Goal: Task Accomplishment & Management: Manage account settings

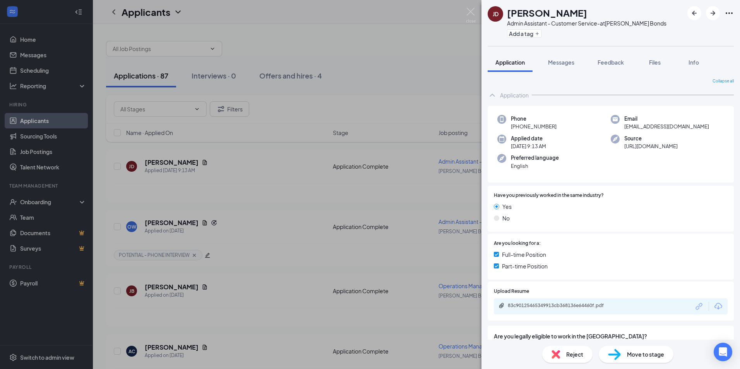
click at [510, 302] on div "83c90125465349913cb368136e64460f.pdf" at bounding box center [611, 306] width 234 height 16
click at [511, 308] on div "83c90125465349913cb368136e64460f.pdf" at bounding box center [562, 306] width 108 height 6
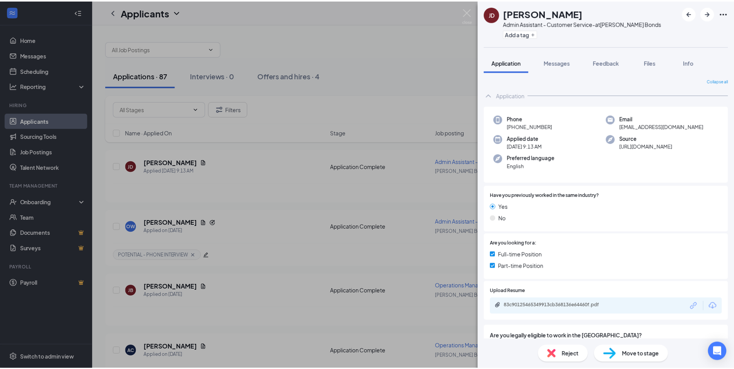
scroll to position [39, 0]
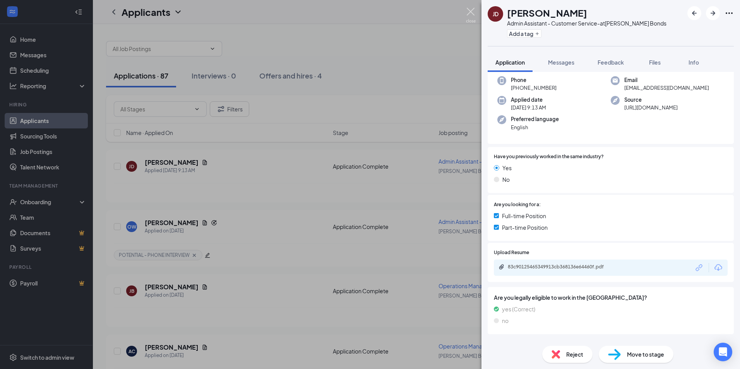
click at [470, 9] on img at bounding box center [471, 15] width 10 height 15
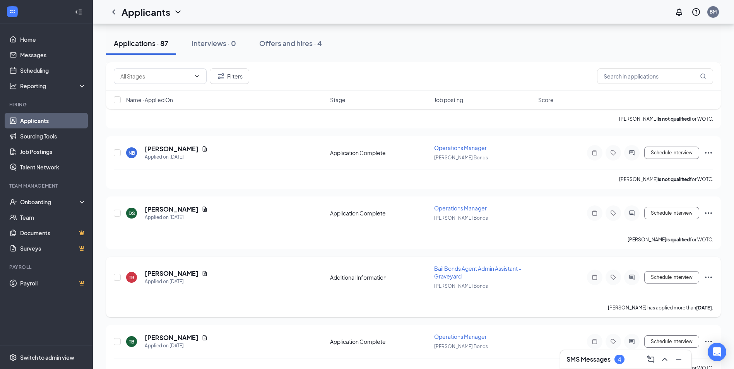
scroll to position [1277, 0]
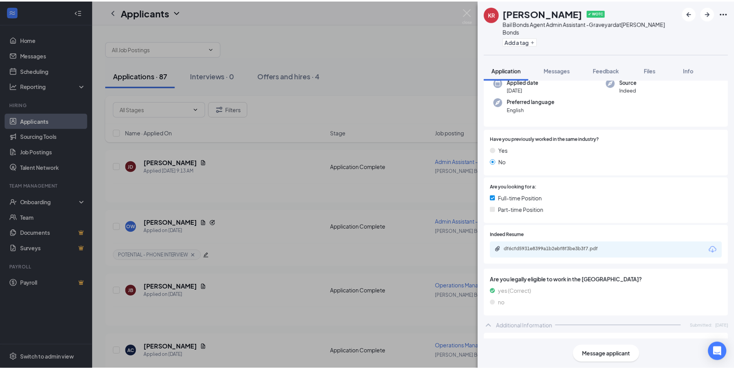
scroll to position [77, 0]
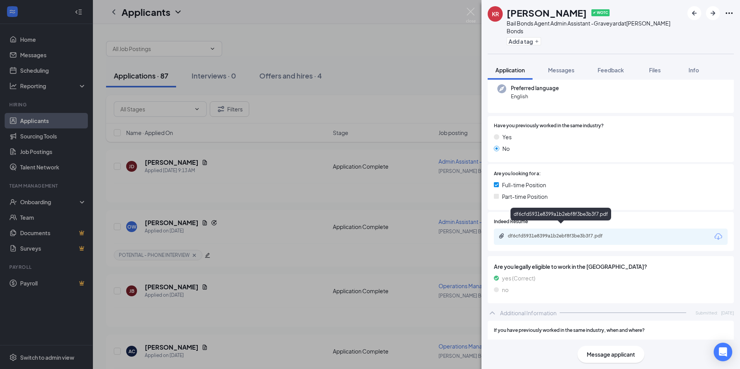
click at [557, 233] on div "df6cfd5931e8399a1b2ebf8f3be3b3f7.pdf" at bounding box center [562, 236] width 108 height 6
click at [470, 12] on img at bounding box center [471, 15] width 10 height 15
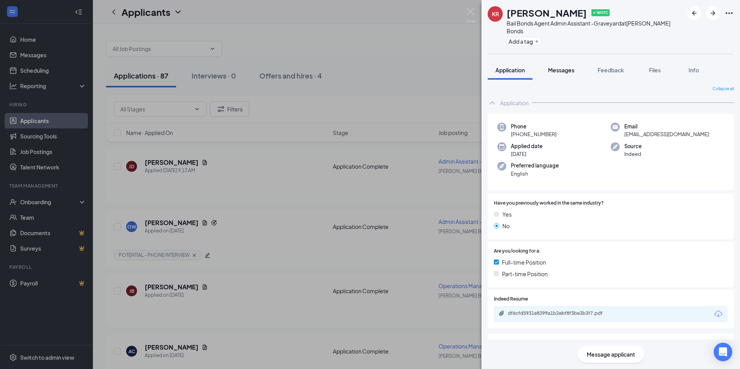
click at [549, 68] on button "Messages" at bounding box center [561, 69] width 42 height 19
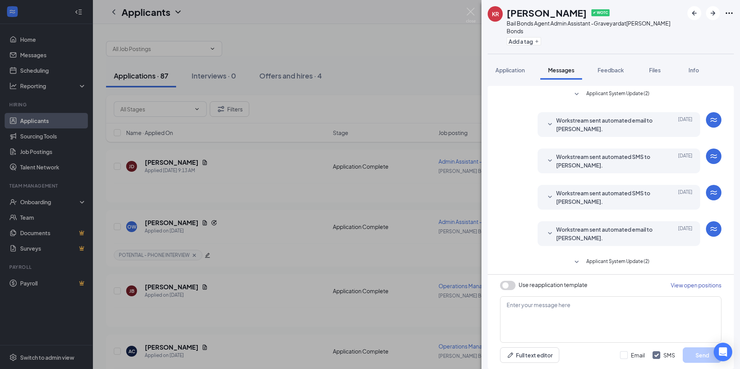
click at [579, 258] on icon "SmallChevronDown" at bounding box center [576, 262] width 9 height 9
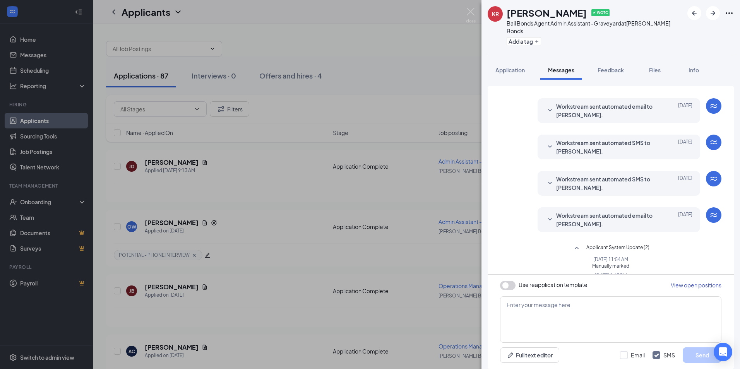
scroll to position [25, 0]
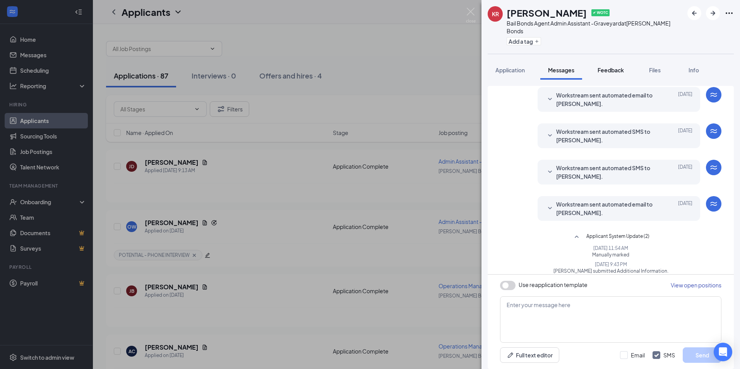
click at [615, 67] on button "Feedback" at bounding box center [611, 69] width 42 height 19
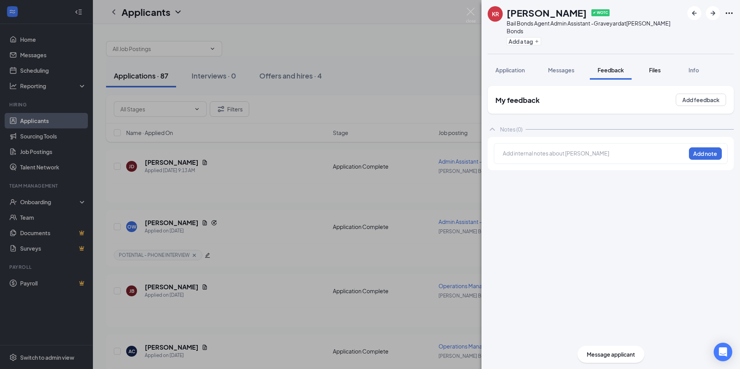
click at [658, 67] on span "Files" at bounding box center [655, 70] width 12 height 7
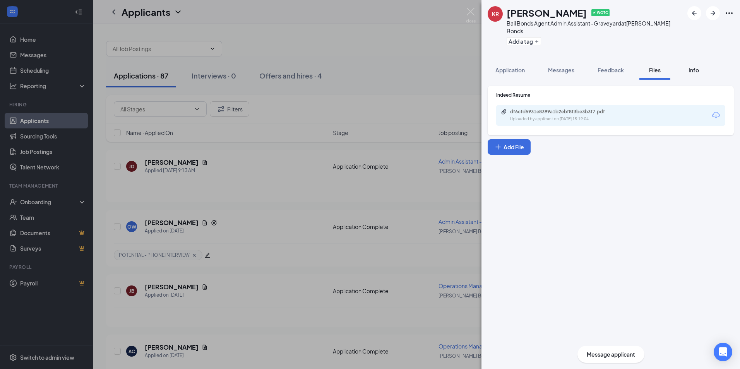
click at [688, 66] on div "Info" at bounding box center [693, 70] width 15 height 8
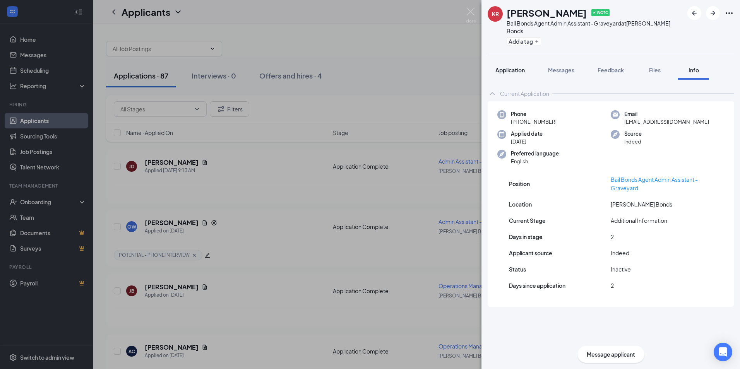
click at [519, 60] on button "Application" at bounding box center [509, 69] width 45 height 19
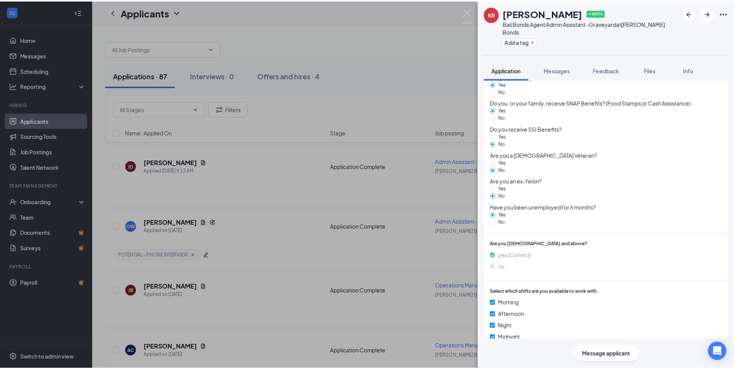
scroll to position [674, 0]
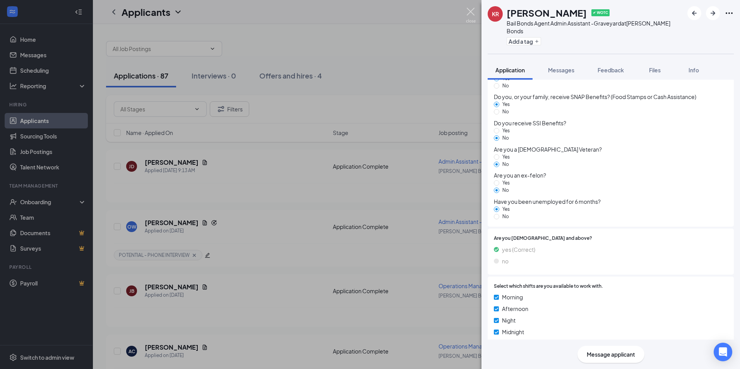
click at [468, 15] on img at bounding box center [471, 15] width 10 height 15
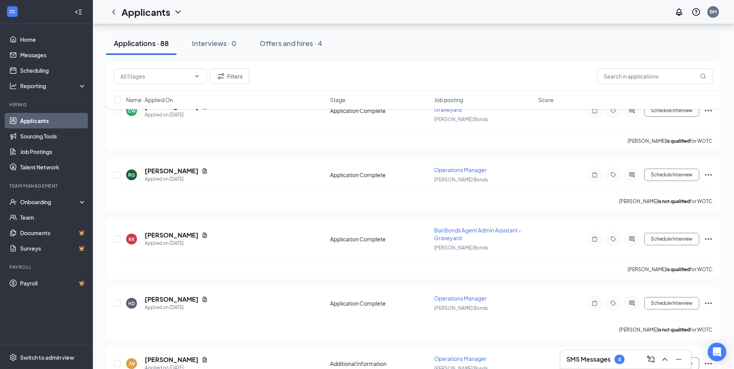
scroll to position [658, 0]
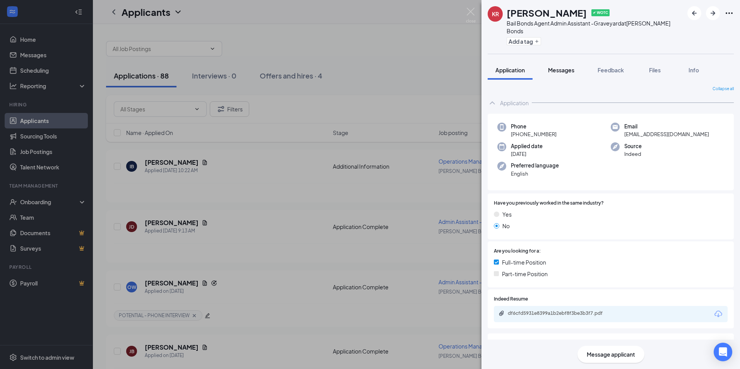
click at [556, 67] on span "Messages" at bounding box center [561, 70] width 26 height 7
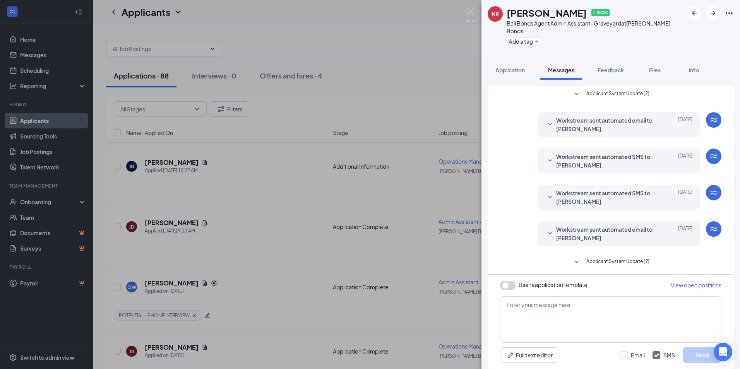
click at [550, 232] on icon "SmallChevronDown" at bounding box center [550, 233] width 4 height 2
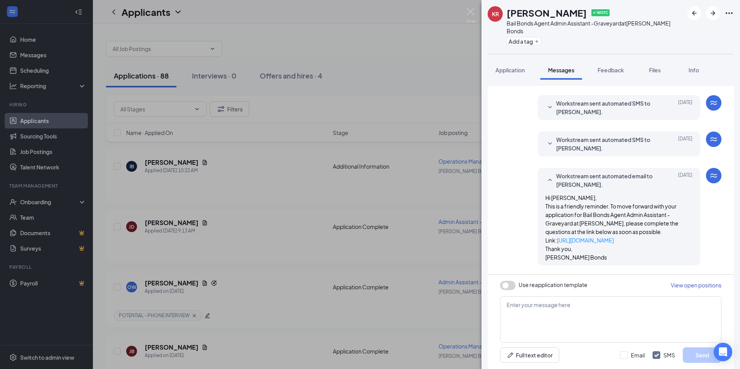
scroll to position [67, 0]
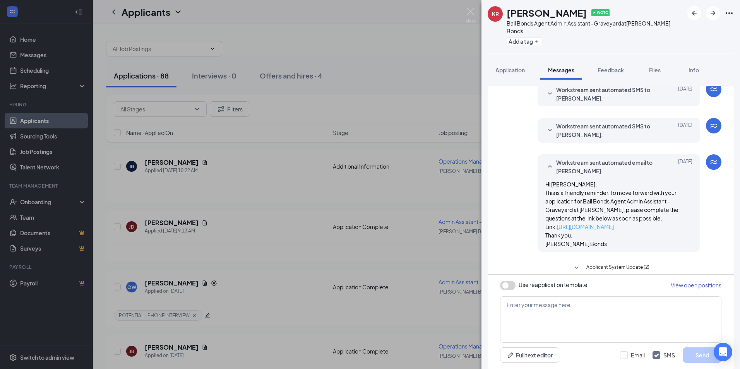
click at [609, 223] on link "https://l.wrkstrm.us/S4f-LzRrM" at bounding box center [585, 226] width 57 height 7
click at [576, 263] on icon "SmallChevronDown" at bounding box center [576, 267] width 9 height 9
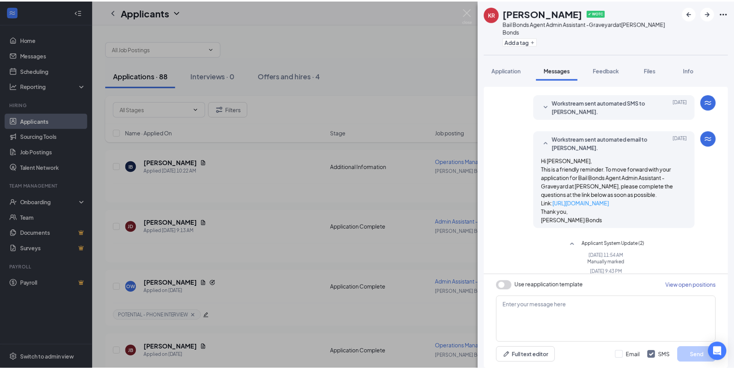
scroll to position [98, 0]
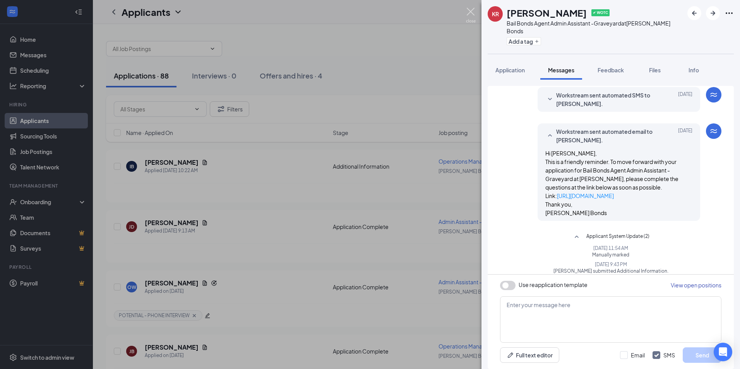
drag, startPoint x: 470, startPoint y: 12, endPoint x: 487, endPoint y: 29, distance: 24.3
click at [470, 12] on img at bounding box center [471, 15] width 10 height 15
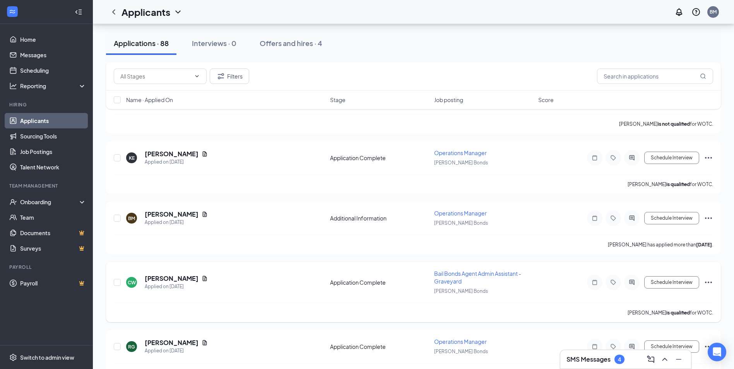
scroll to position [464, 0]
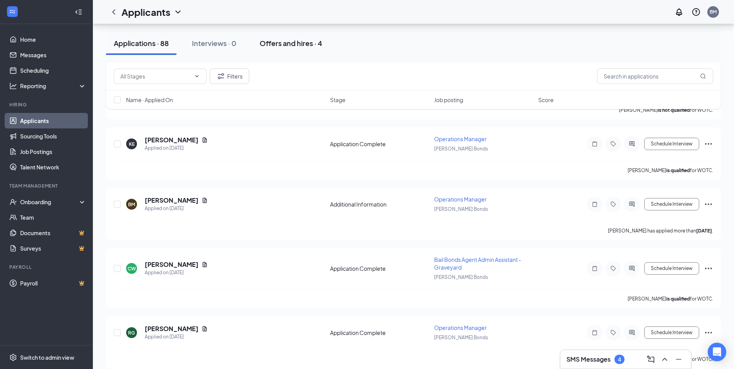
click at [293, 45] on div "Offers and hires · 4" at bounding box center [291, 43] width 63 height 10
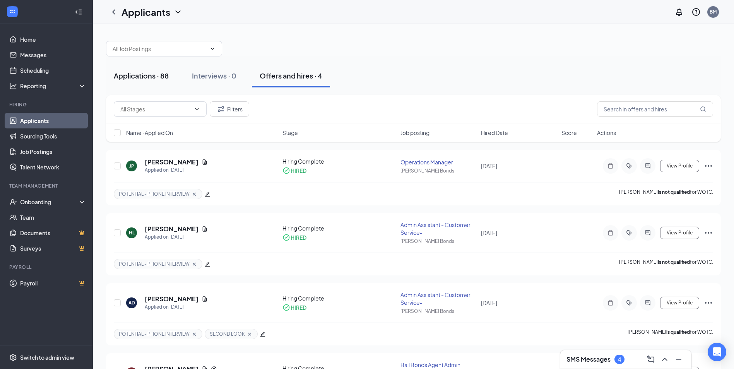
drag, startPoint x: 130, startPoint y: 72, endPoint x: 137, endPoint y: 76, distance: 7.6
click at [131, 73] on div "Applications · 88" at bounding box center [141, 76] width 55 height 10
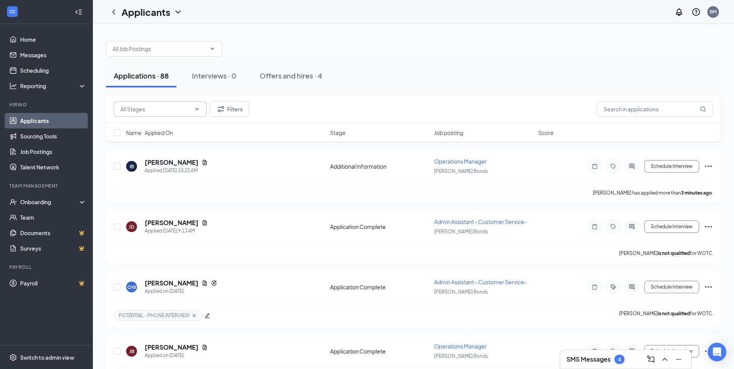
click at [196, 109] on icon "ChevronDown" at bounding box center [196, 109] width 3 height 2
click at [689, 111] on input "text" at bounding box center [655, 108] width 116 height 15
click at [142, 80] on div "Applications · 88" at bounding box center [141, 76] width 55 height 10
click at [212, 50] on icon "ChevronDown" at bounding box center [212, 49] width 6 height 6
click at [215, 48] on span at bounding box center [164, 48] width 116 height 15
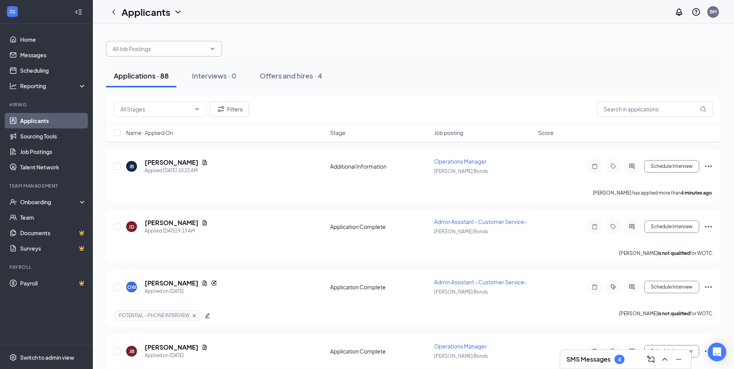
click at [212, 48] on icon "ChevronDown" at bounding box center [212, 49] width 6 height 6
click at [347, 135] on div "Stage" at bounding box center [379, 133] width 99 height 8
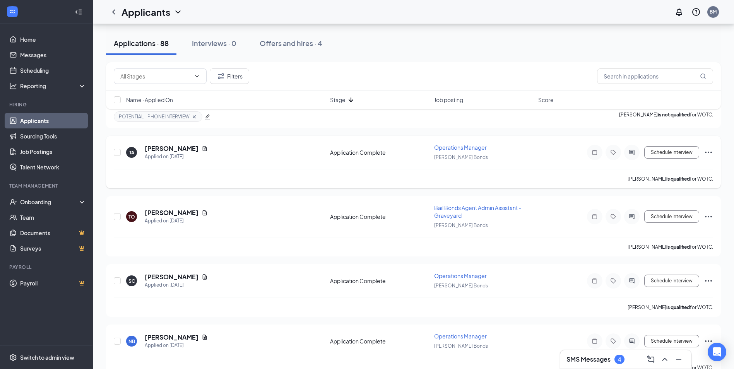
scroll to position [2012, 0]
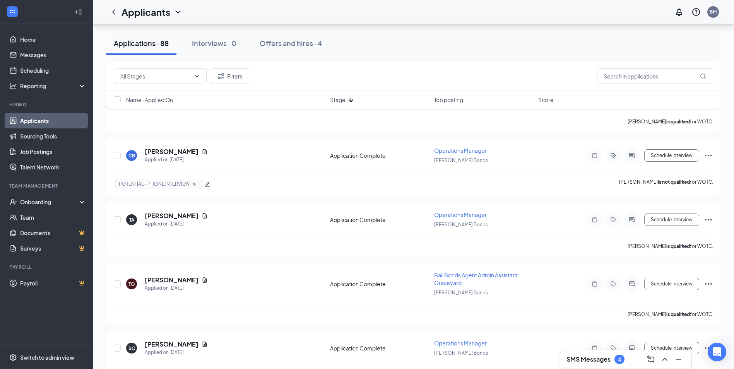
click at [343, 98] on span "Stage" at bounding box center [337, 100] width 15 height 8
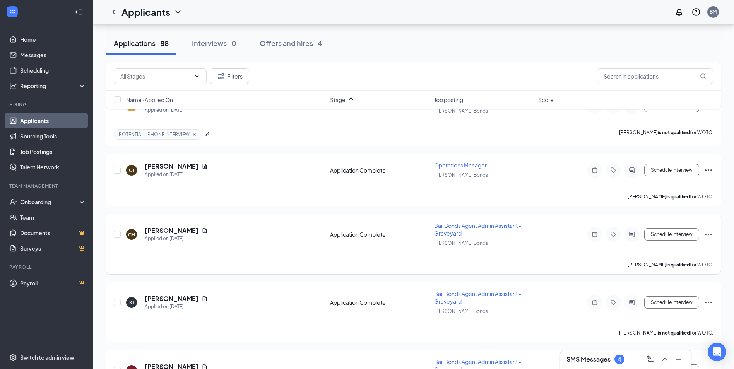
scroll to position [967, 0]
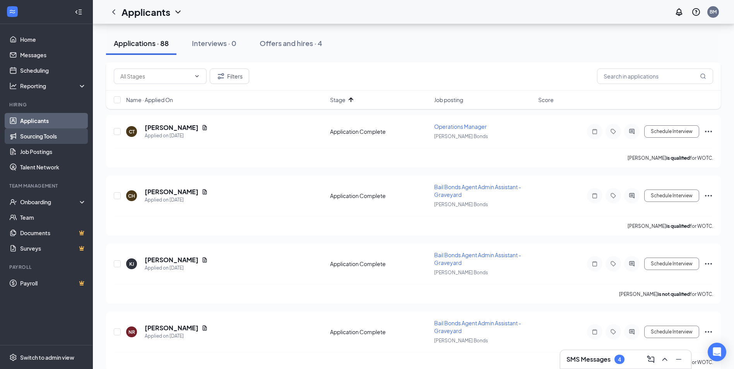
click at [34, 137] on link "Sourcing Tools" at bounding box center [53, 135] width 66 height 15
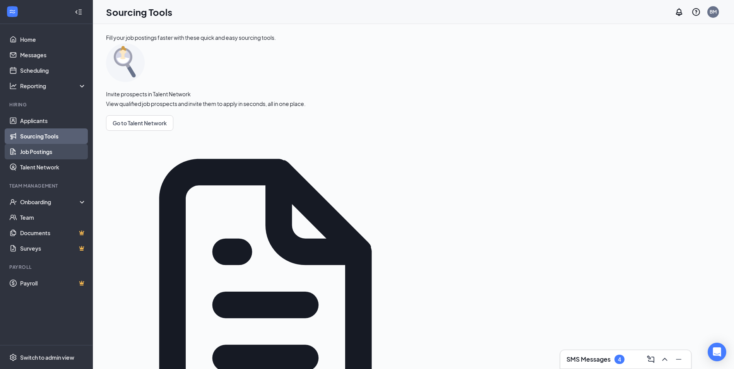
click at [39, 149] on link "Job Postings" at bounding box center [53, 151] width 66 height 15
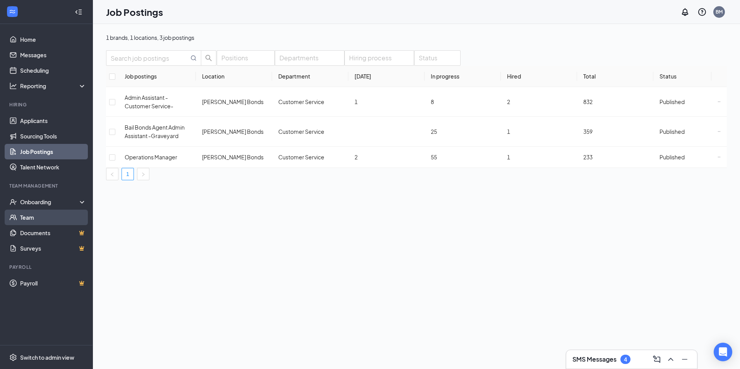
click at [51, 217] on link "Team" at bounding box center [53, 217] width 66 height 15
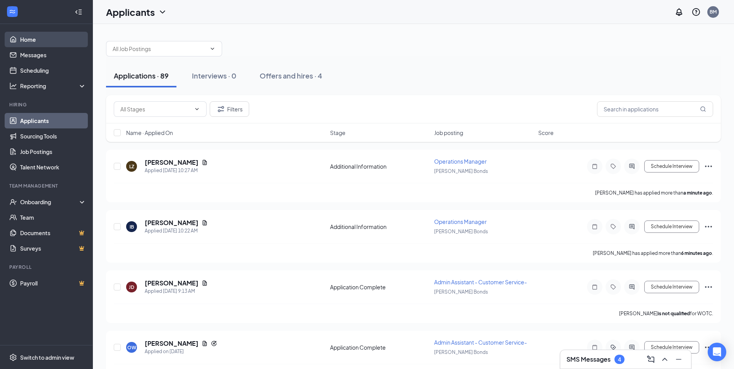
click at [34, 43] on link "Home" at bounding box center [53, 39] width 66 height 15
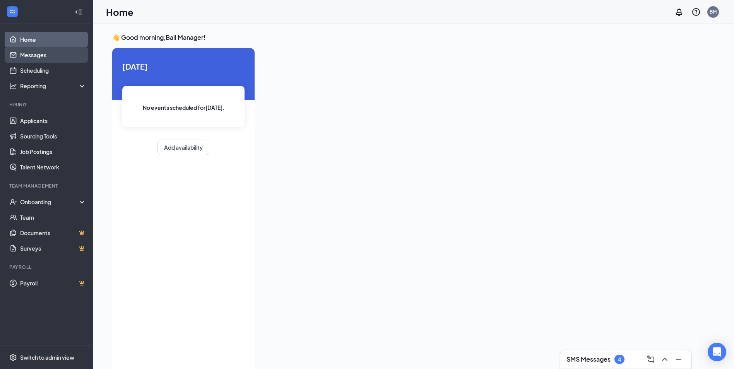
click at [35, 59] on link "Messages" at bounding box center [53, 54] width 66 height 15
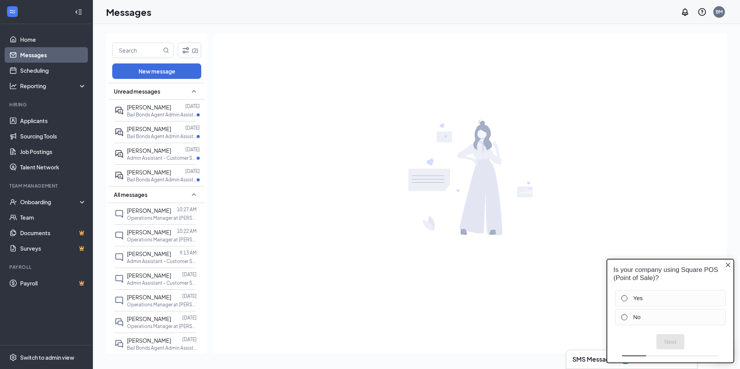
click at [727, 263] on icon "Close button" at bounding box center [728, 265] width 6 height 6
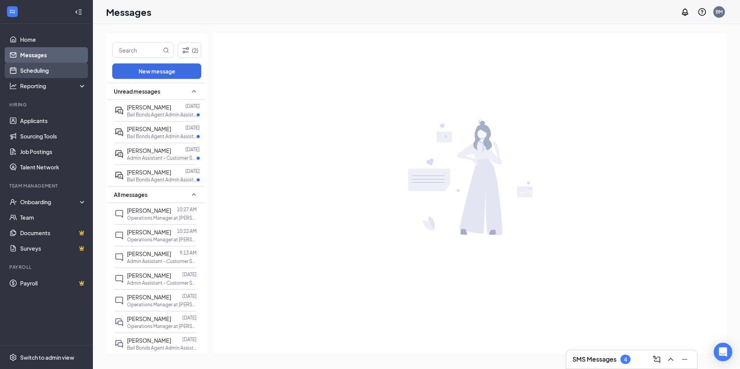
click at [32, 68] on link "Scheduling" at bounding box center [53, 70] width 66 height 15
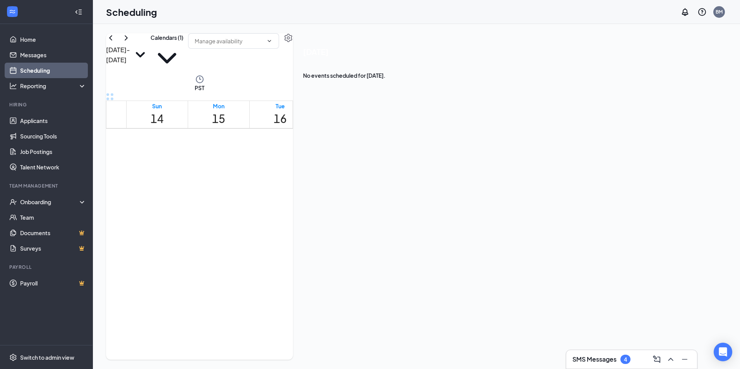
scroll to position [303, 0]
click at [669, 362] on icon "ChevronUp" at bounding box center [670, 359] width 9 height 9
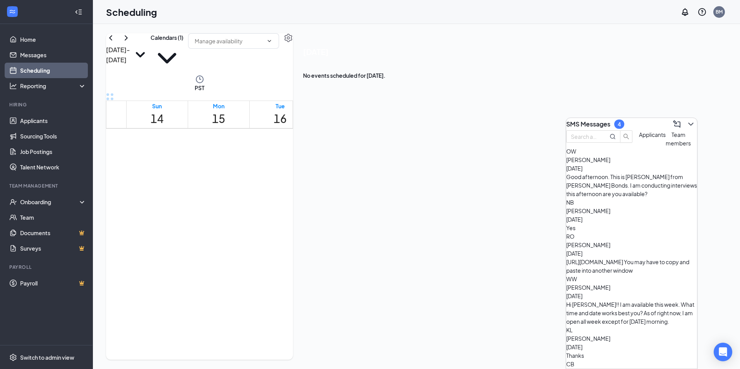
scroll to position [0, 0]
click at [688, 123] on icon "ChevronDown" at bounding box center [690, 124] width 5 height 3
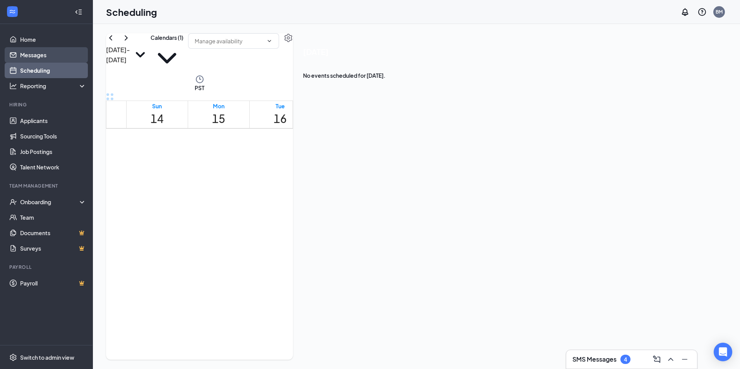
click at [35, 53] on link "Messages" at bounding box center [53, 54] width 66 height 15
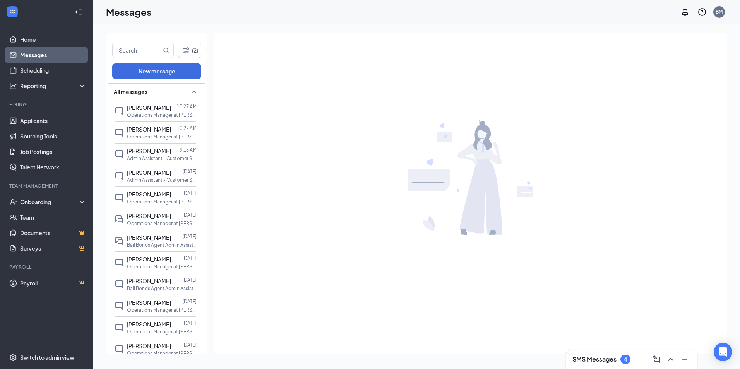
scroll to position [112, 0]
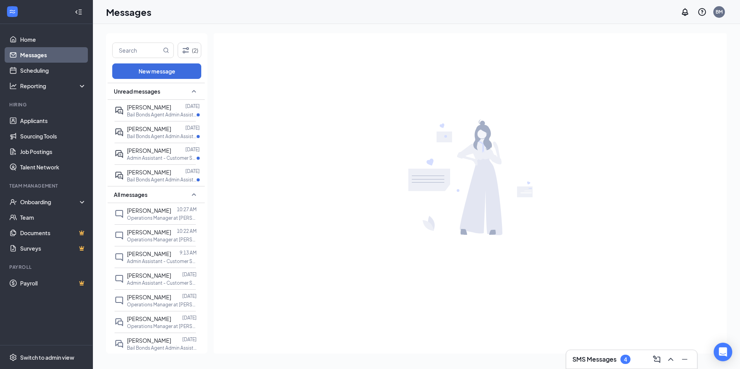
drag, startPoint x: 202, startPoint y: 225, endPoint x: 206, endPoint y: 324, distance: 99.1
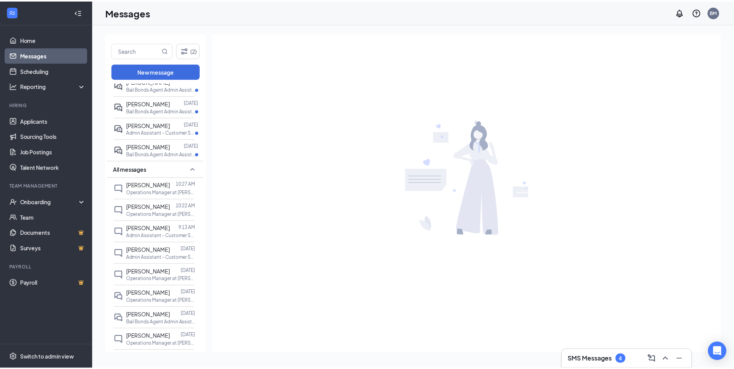
scroll to position [0, 0]
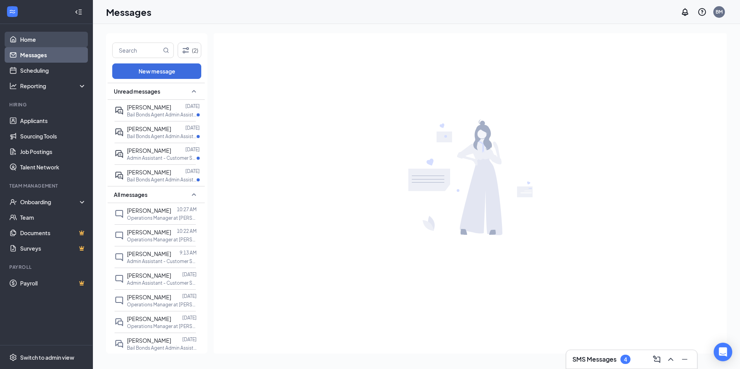
click at [20, 41] on link "Home" at bounding box center [53, 39] width 66 height 15
